Goal: Task Accomplishment & Management: Complete application form

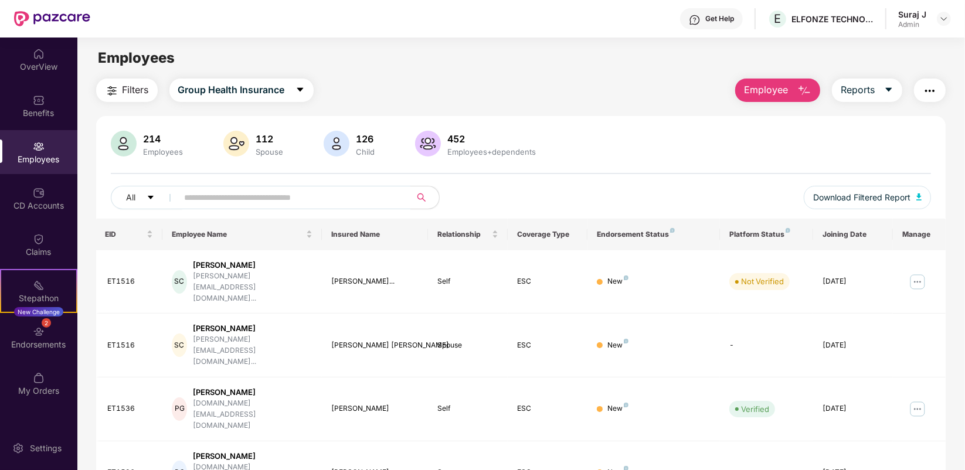
click at [767, 95] on span "Employee" at bounding box center [766, 90] width 44 height 15
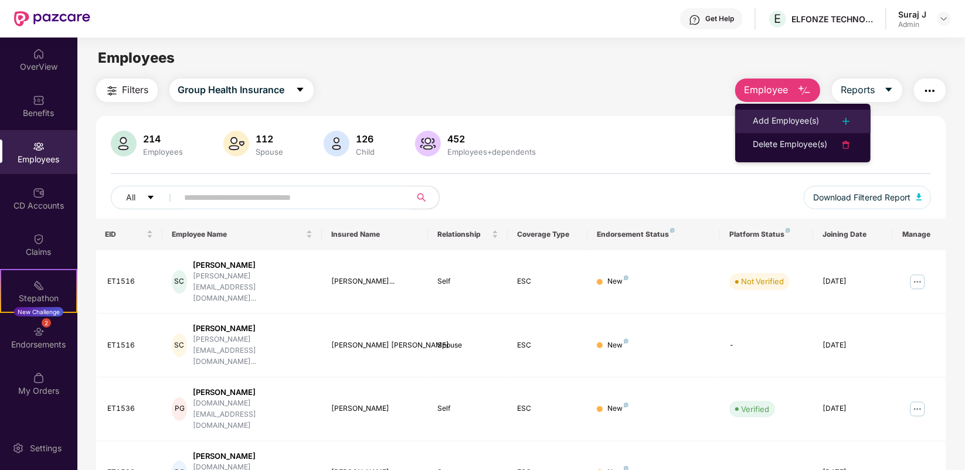
click at [806, 127] on div "Add Employee(s)" at bounding box center [785, 121] width 66 height 14
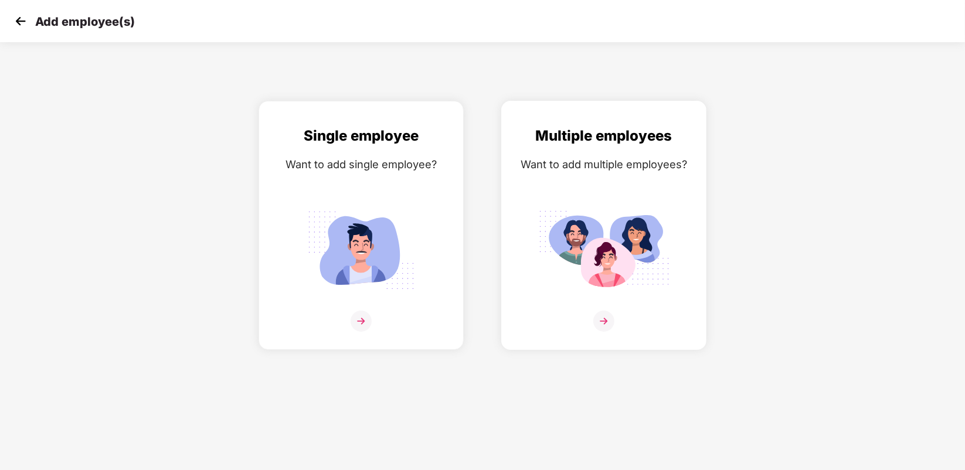
click at [605, 318] on img at bounding box center [603, 321] width 21 height 21
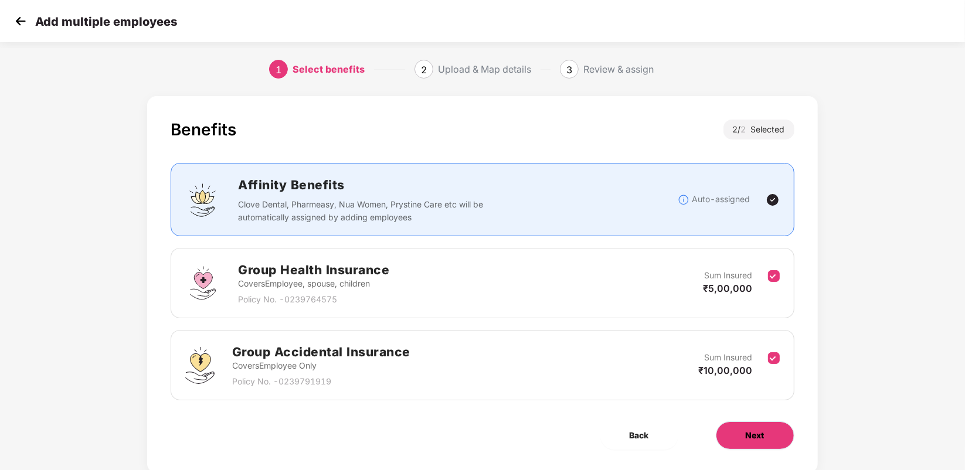
click at [748, 425] on button "Next" at bounding box center [755, 435] width 79 height 28
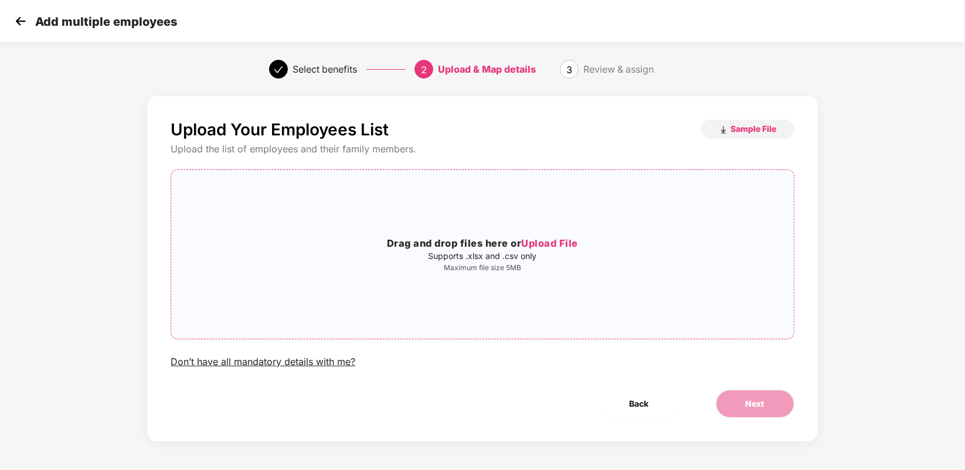
click at [488, 251] on p "Supports .xlsx and .csv only" at bounding box center [482, 255] width 622 height 9
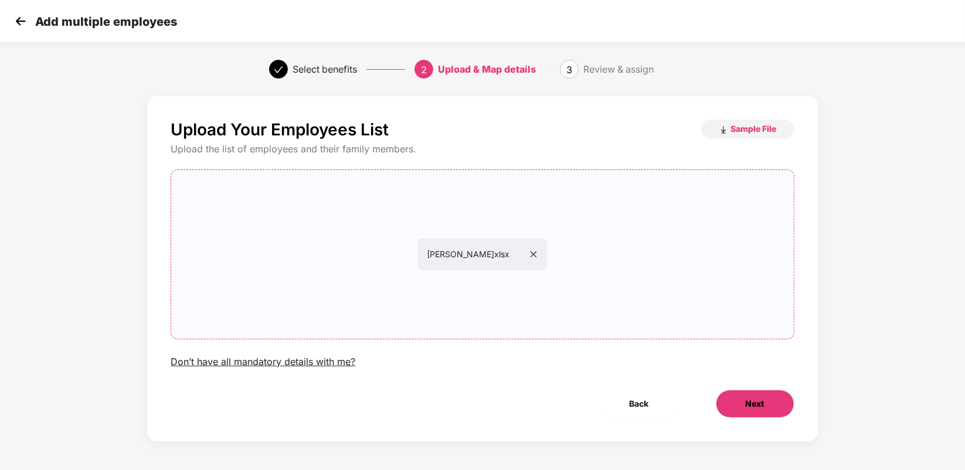
click at [754, 396] on button "Next" at bounding box center [755, 404] width 79 height 28
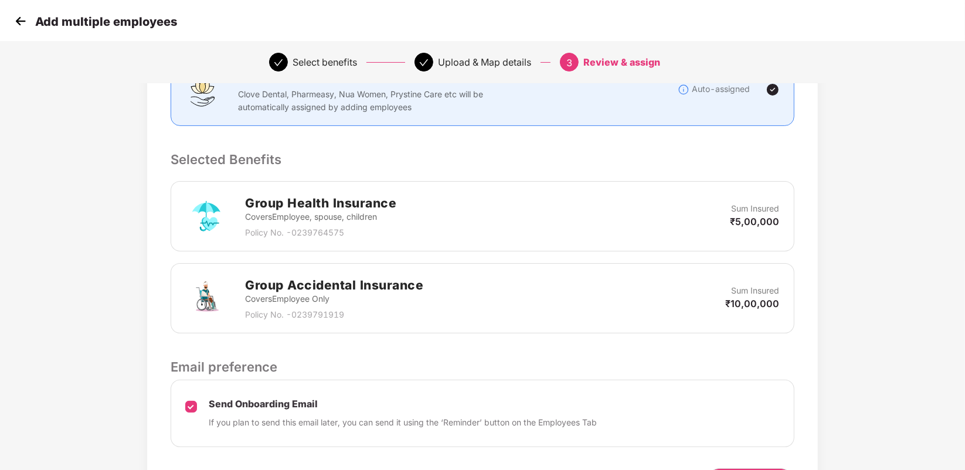
scroll to position [267, 0]
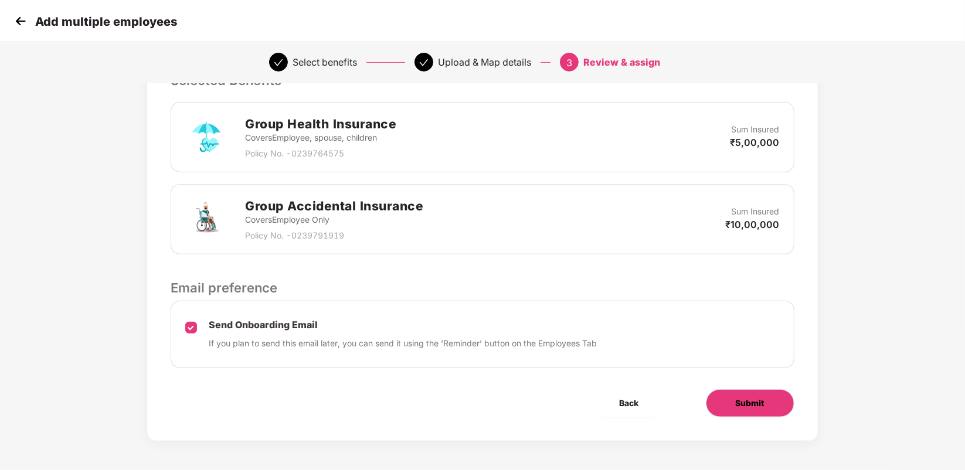
click at [753, 408] on span "Submit" at bounding box center [749, 403] width 29 height 13
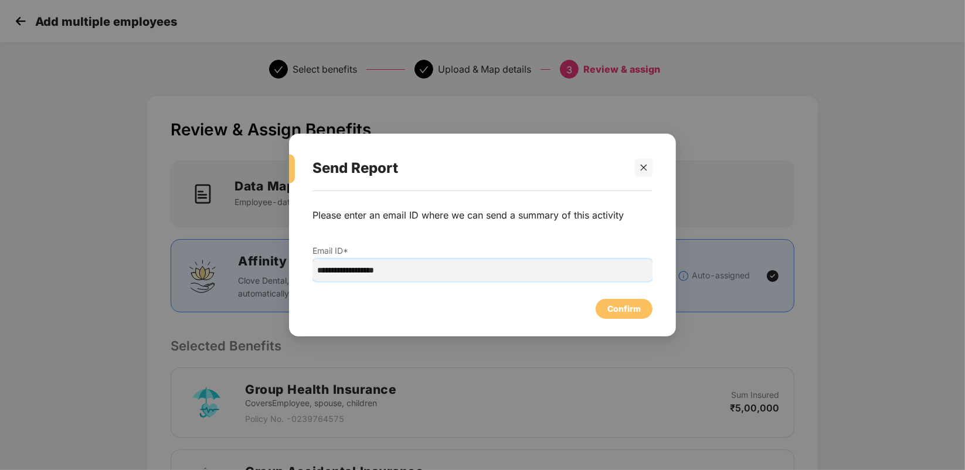
click at [343, 271] on input "**********" at bounding box center [482, 270] width 340 height 22
type input "**********"
click at [620, 309] on div "Confirm" at bounding box center [623, 308] width 33 height 13
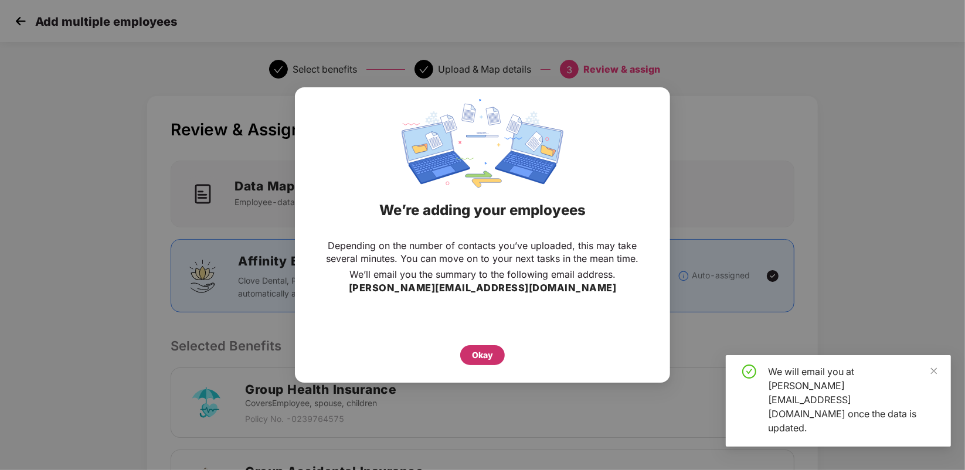
click at [482, 364] on div "Okay" at bounding box center [482, 355] width 45 height 20
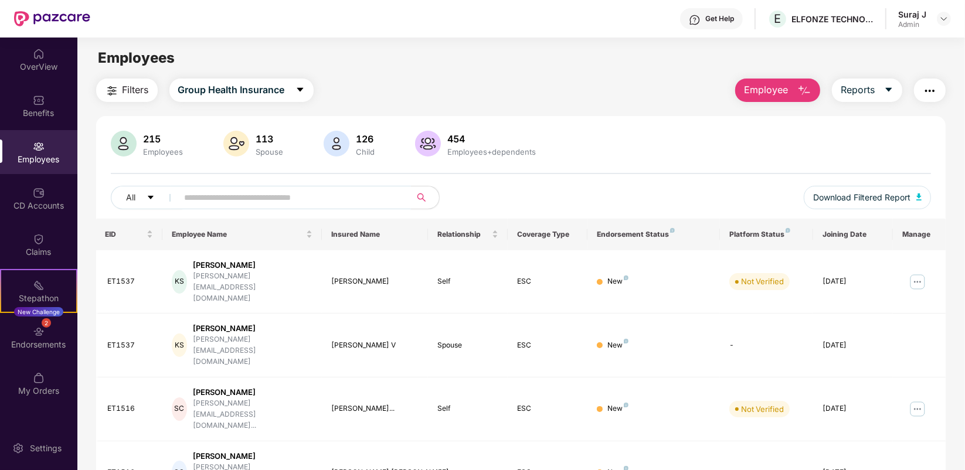
click at [202, 197] on input "text" at bounding box center [290, 198] width 210 height 18
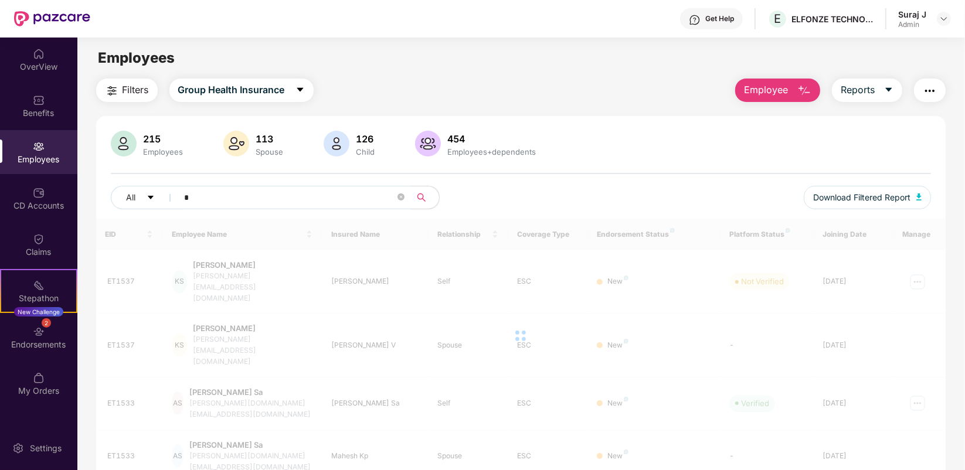
type input "*"
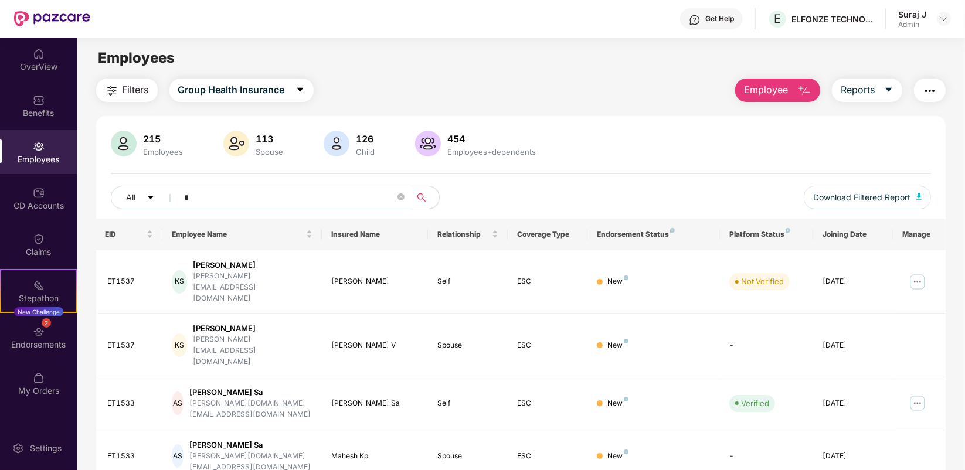
click at [192, 194] on input "*" at bounding box center [290, 198] width 210 height 18
paste input "**********"
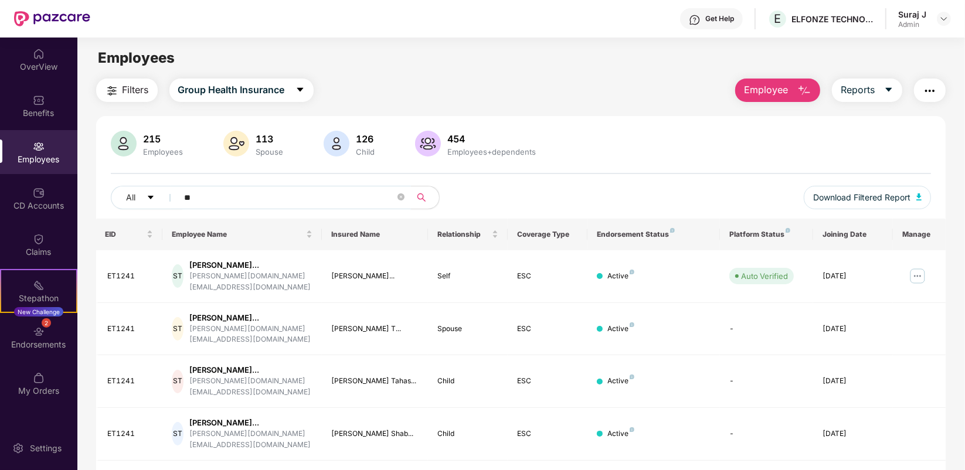
type input "*"
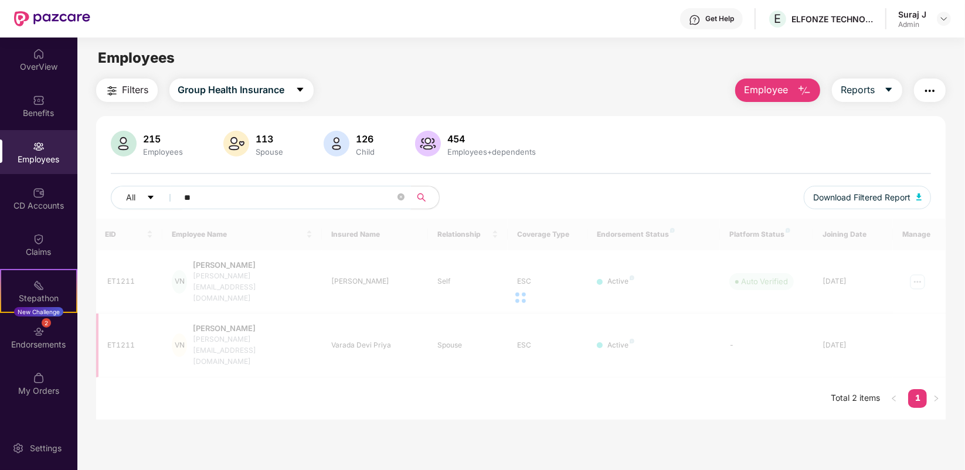
type input "*"
